Goal: Task Accomplishment & Management: Manage account settings

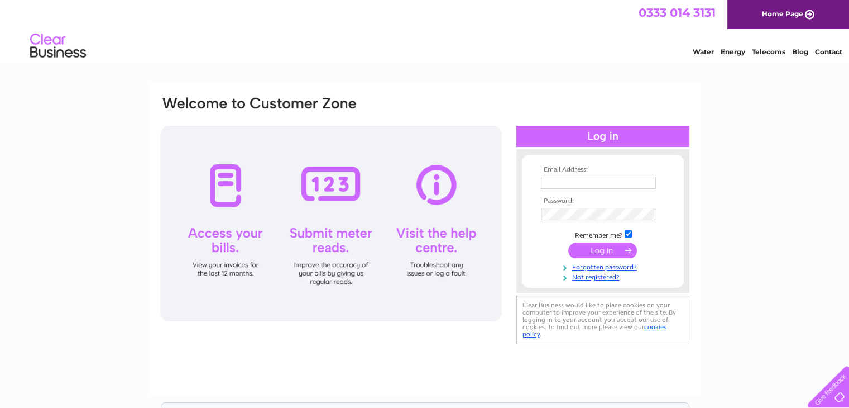
click at [549, 184] on input "text" at bounding box center [598, 182] width 115 height 12
type input "billiemains@gmail.com"
click at [574, 204] on th "Password:" at bounding box center [603, 201] width 130 height 8
click at [595, 249] on input "submit" at bounding box center [602, 250] width 69 height 16
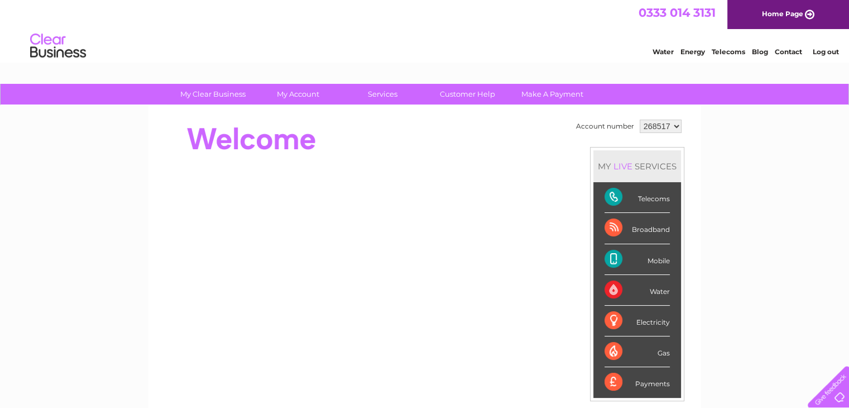
click at [645, 321] on div "Electricity" at bounding box center [637, 320] width 65 height 31
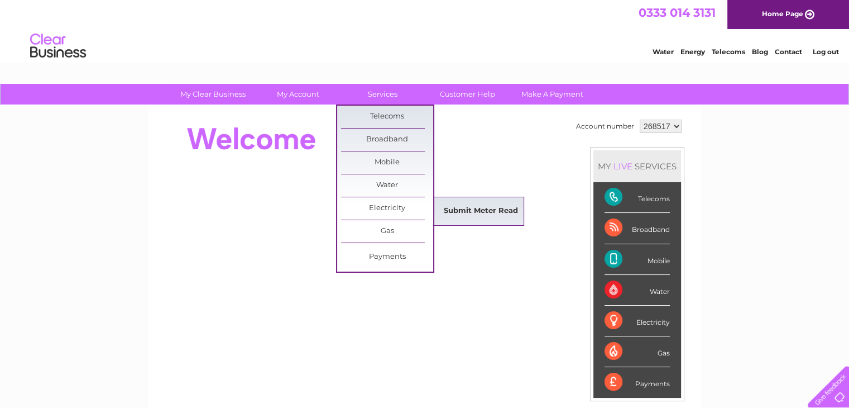
click at [476, 209] on link "Submit Meter Read" at bounding box center [481, 211] width 92 height 22
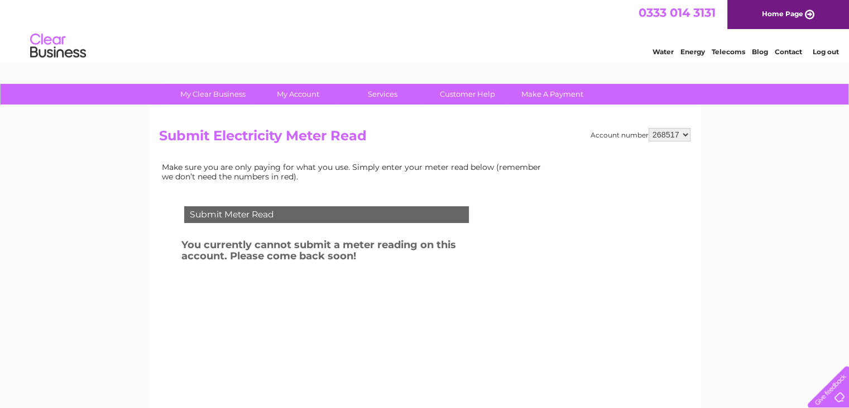
click at [299, 212] on div "Submit Meter Read" at bounding box center [326, 214] width 285 height 17
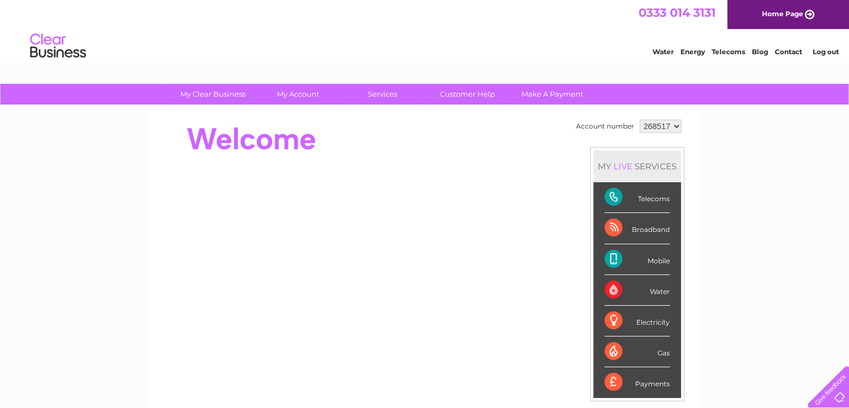
click at [643, 322] on div "Electricity" at bounding box center [637, 320] width 65 height 31
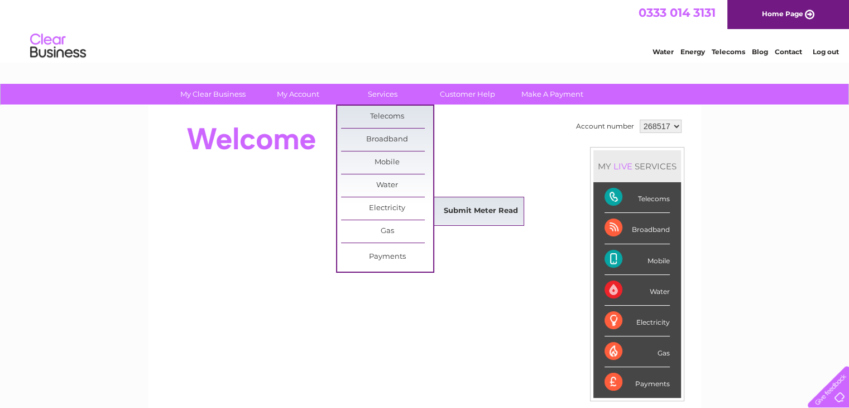
click at [471, 211] on link "Submit Meter Read" at bounding box center [481, 211] width 92 height 22
click at [472, 211] on link "Submit Meter Read" at bounding box center [481, 211] width 92 height 22
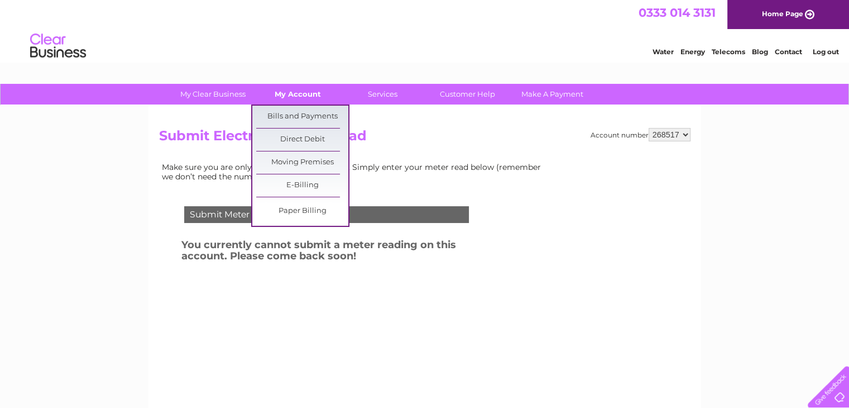
click at [291, 97] on link "My Account" at bounding box center [298, 94] width 92 height 21
click at [282, 114] on link "Bills and Payments" at bounding box center [302, 117] width 92 height 22
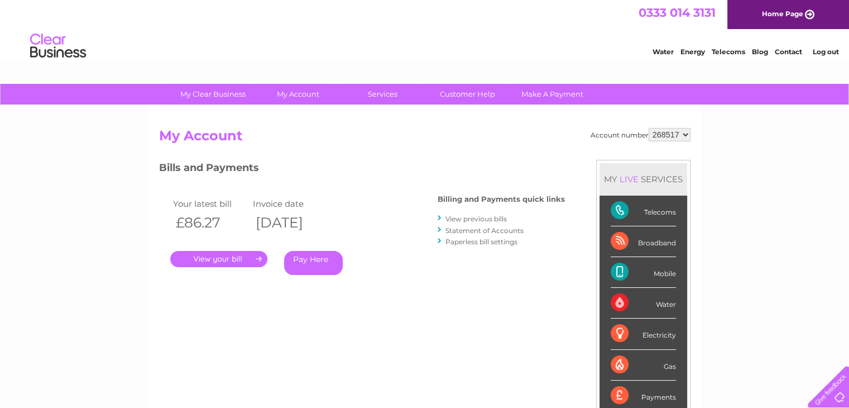
click at [472, 219] on link "View previous bills" at bounding box center [476, 218] width 61 height 8
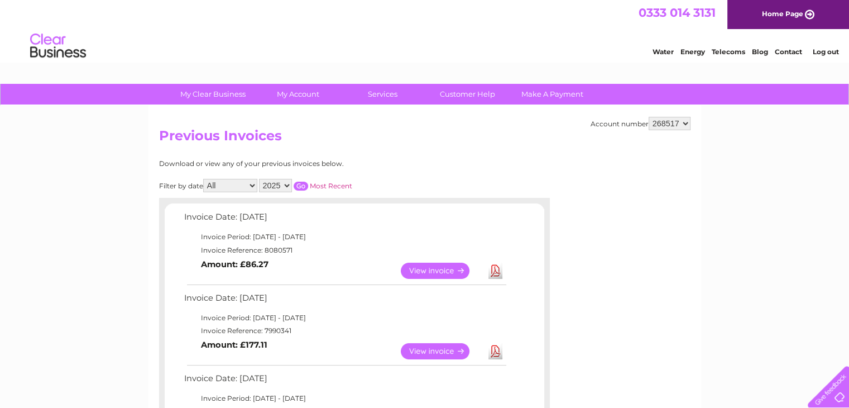
click at [420, 269] on link "View" at bounding box center [442, 270] width 82 height 16
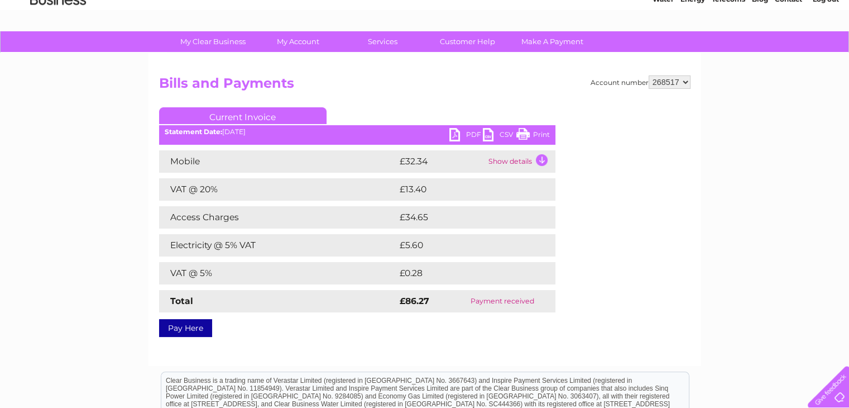
scroll to position [54, 0]
